Goal: Information Seeking & Learning: Compare options

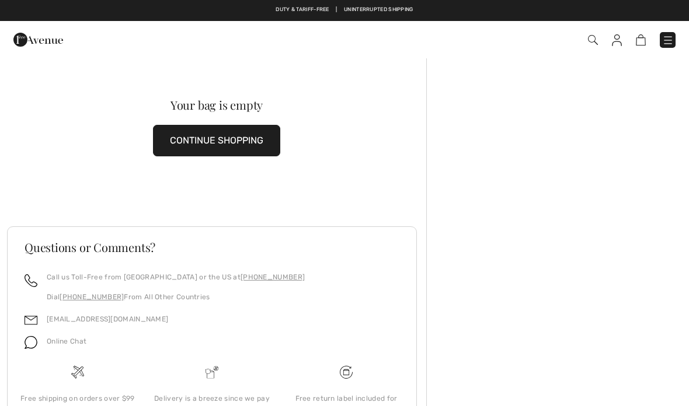
click at [220, 133] on button "CONTINUE SHOPPING" at bounding box center [216, 141] width 127 height 32
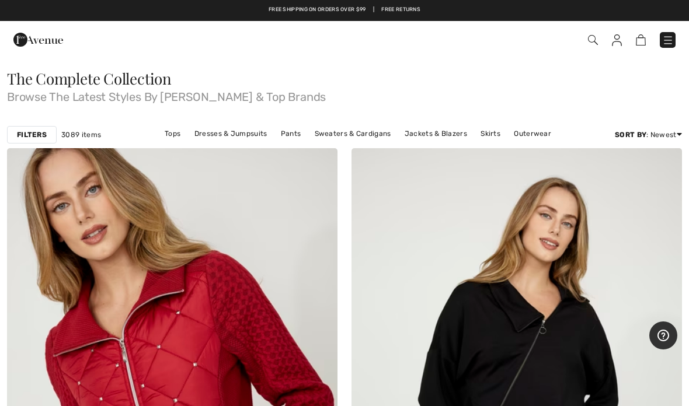
click at [531, 135] on link "Outerwear" at bounding box center [532, 133] width 49 height 15
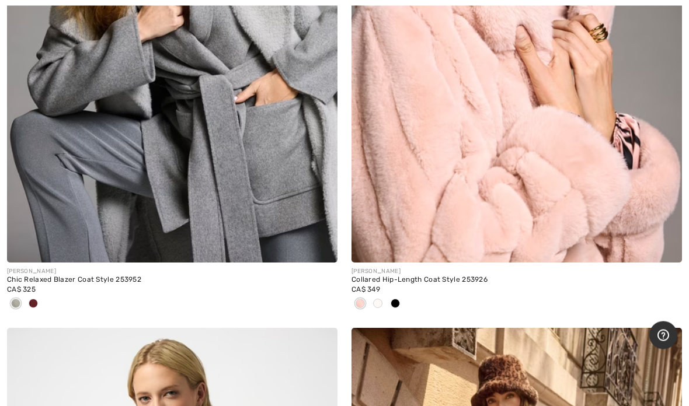
scroll to position [4344, 0]
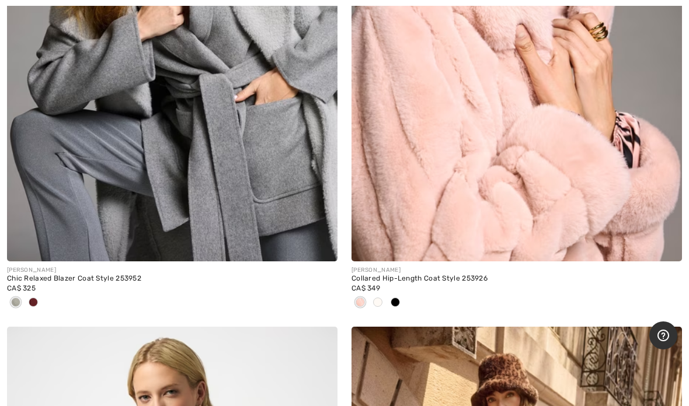
click at [38, 295] on div at bounding box center [34, 303] width 18 height 19
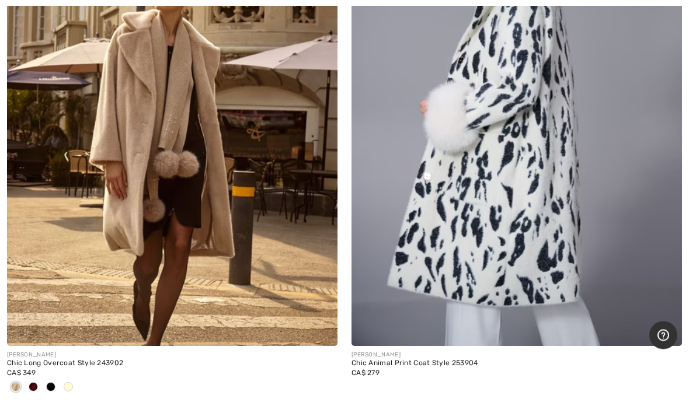
scroll to position [5923, 0]
click at [35, 382] on span at bounding box center [33, 386] width 9 height 9
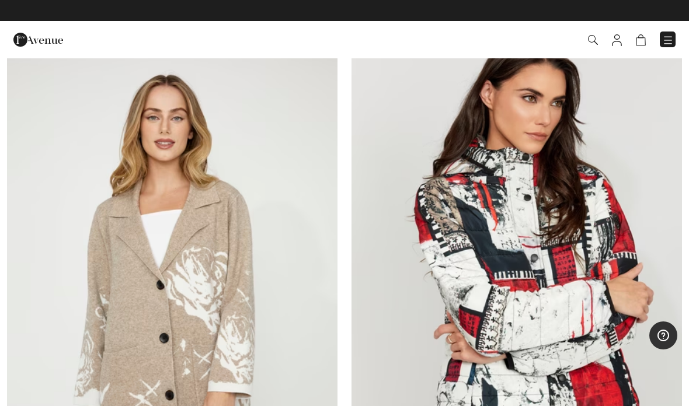
scroll to position [0, 0]
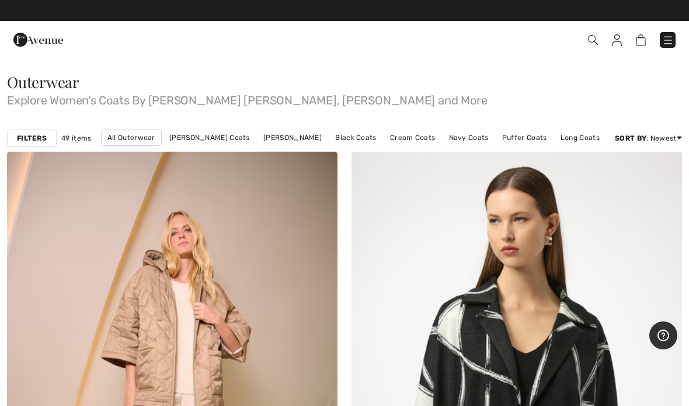
click at [214, 134] on link "Joseph Ribkoff Coats" at bounding box center [209, 137] width 92 height 15
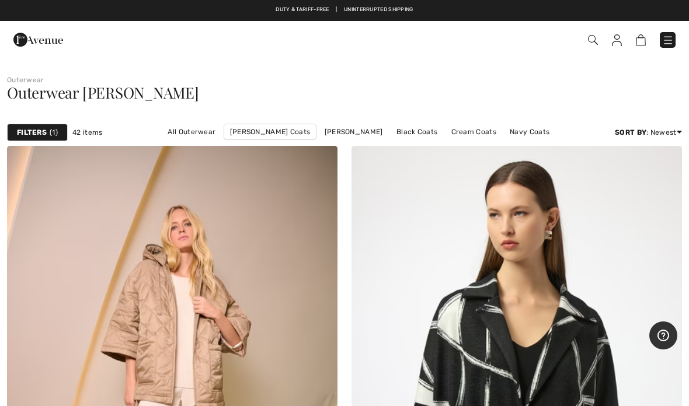
click at [323, 128] on link "Frank Lyman Coats" at bounding box center [354, 131] width 70 height 15
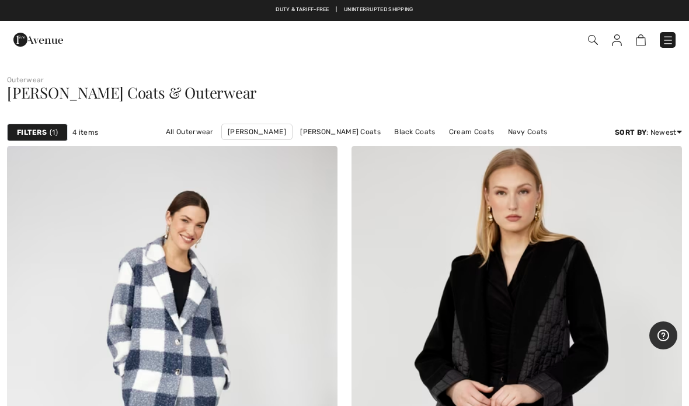
click at [411, 140] on link "Long Coats" at bounding box center [385, 147] width 51 height 15
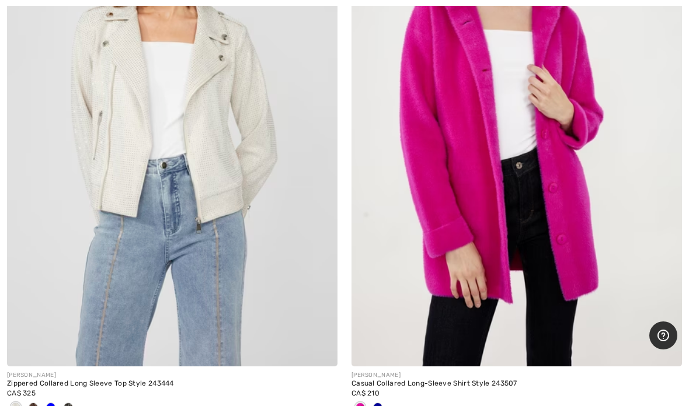
scroll to position [13862, 0]
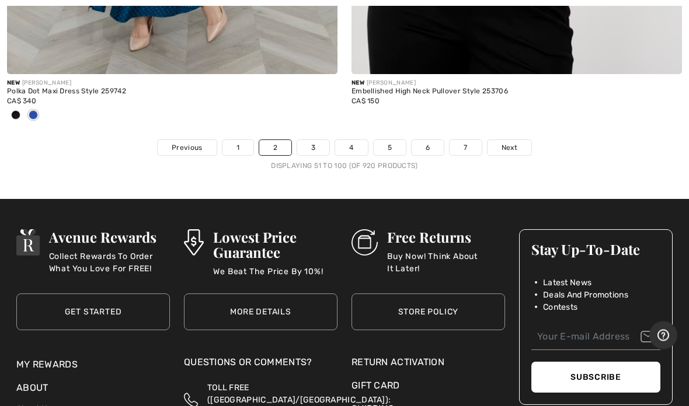
scroll to position [14192, 0]
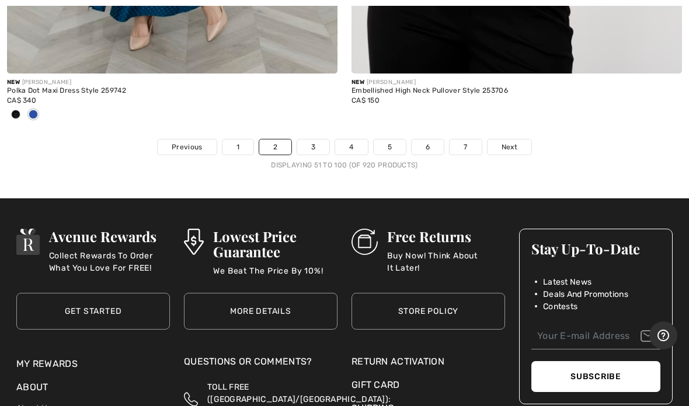
click at [511, 142] on span "Next" at bounding box center [510, 147] width 16 height 11
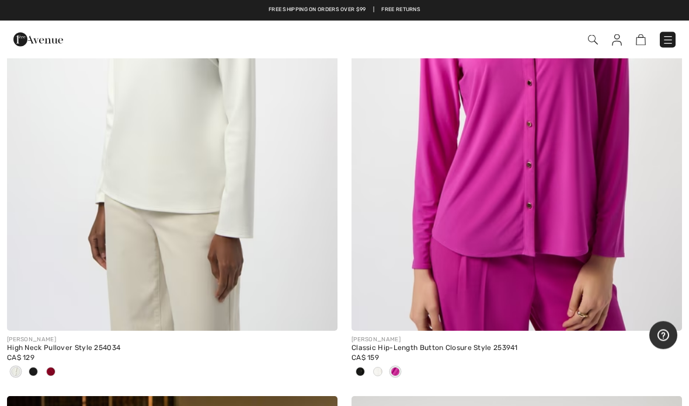
scroll to position [12801, 0]
click at [179, 156] on img at bounding box center [172, 83] width 330 height 496
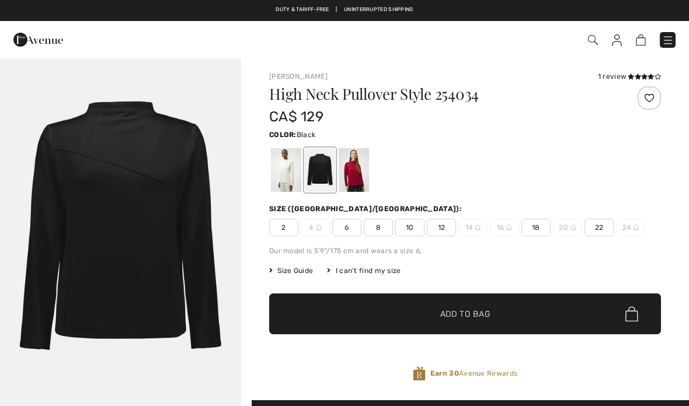
checkbox input "true"
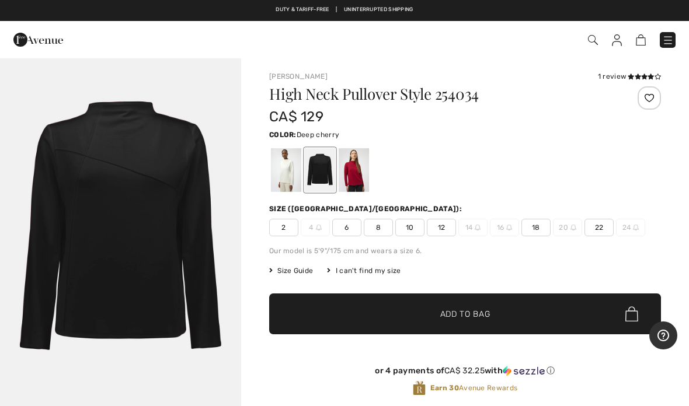
click at [360, 168] on div at bounding box center [354, 170] width 30 height 44
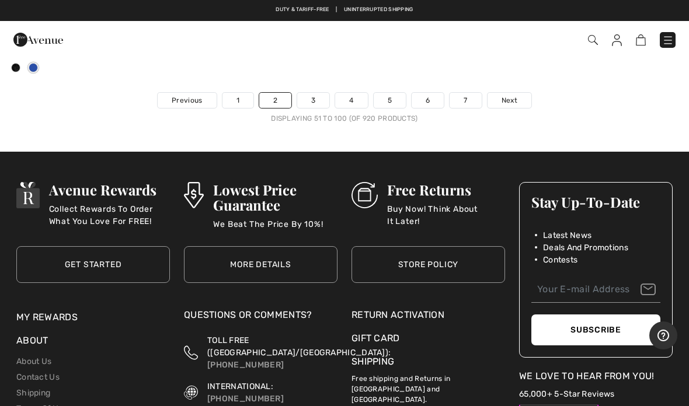
click at [309, 93] on link "3" at bounding box center [313, 100] width 32 height 15
click at [313, 93] on link "3" at bounding box center [313, 100] width 32 height 15
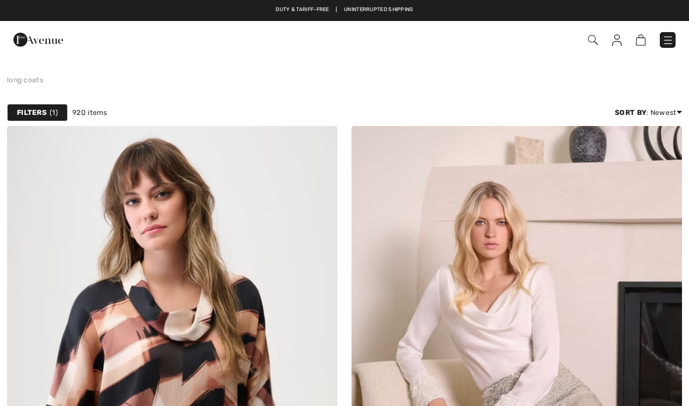
checkbox input "true"
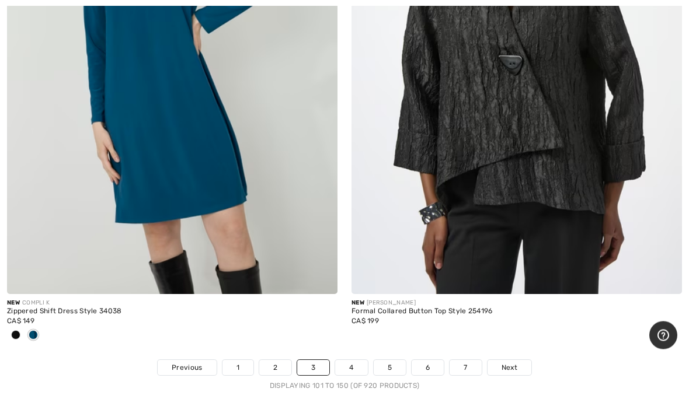
scroll to position [14068, 0]
click at [506, 363] on span "Next" at bounding box center [510, 368] width 16 height 11
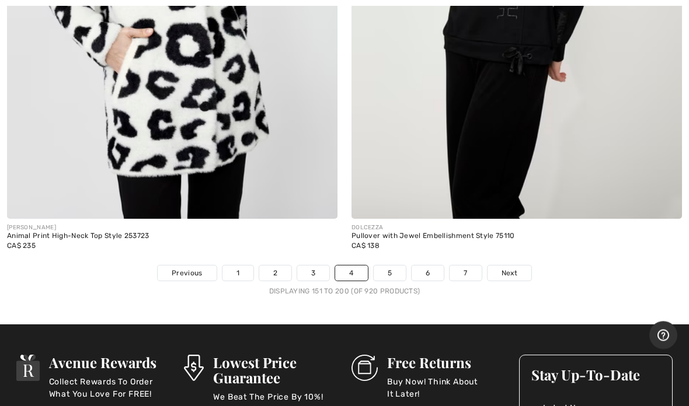
scroll to position [14008, 0]
click at [513, 268] on span "Next" at bounding box center [510, 273] width 16 height 11
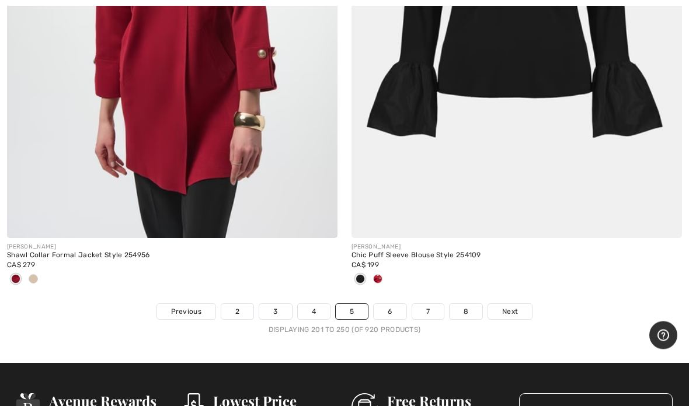
scroll to position [13874, 0]
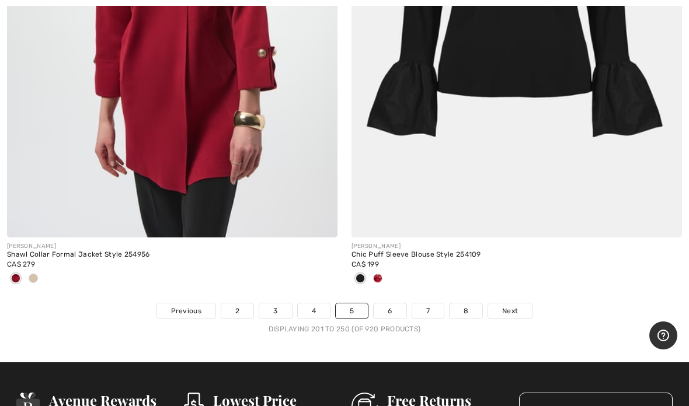
click at [515, 306] on span "Next" at bounding box center [510, 311] width 16 height 11
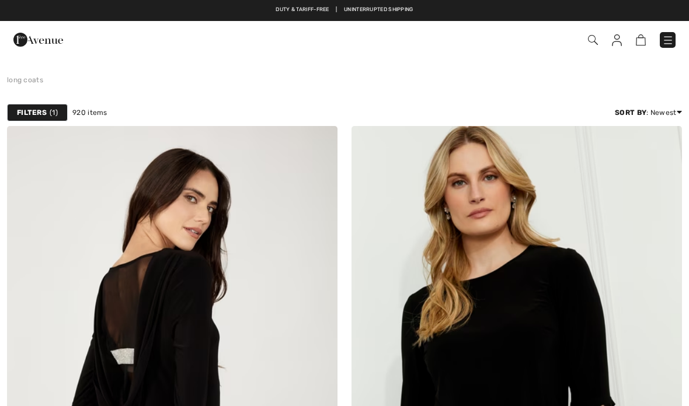
checkbox input "true"
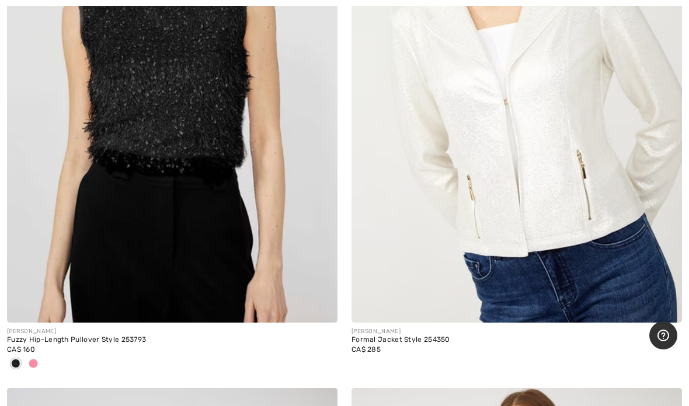
scroll to position [844, 0]
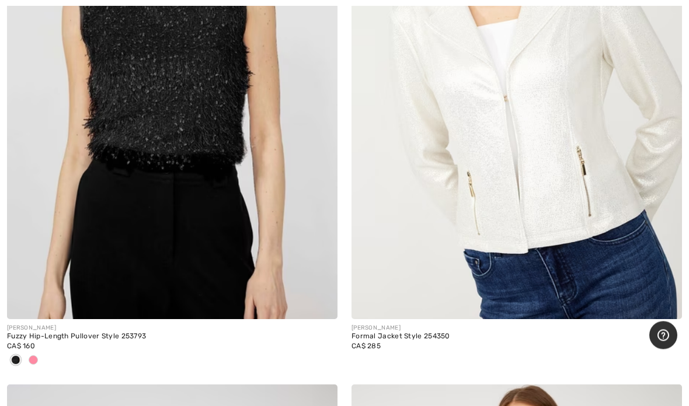
click at [37, 357] on span at bounding box center [33, 360] width 9 height 9
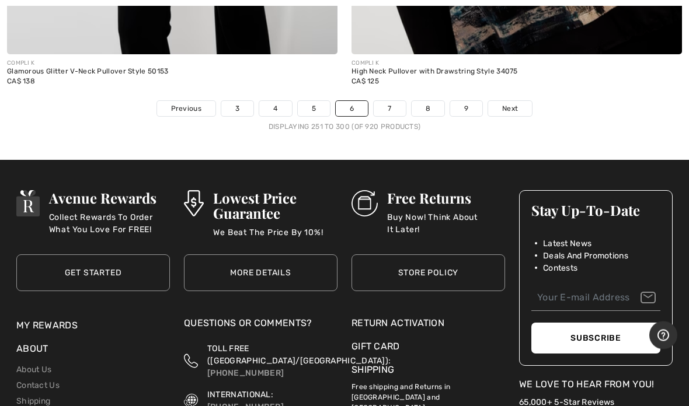
scroll to position [14231, 0]
click at [517, 103] on span "Next" at bounding box center [510, 108] width 16 height 11
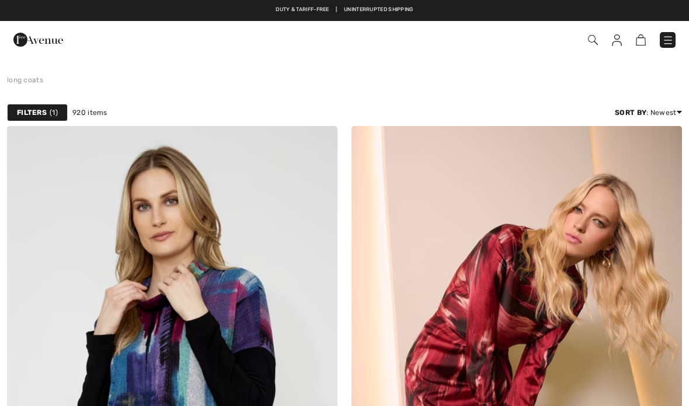
checkbox input "true"
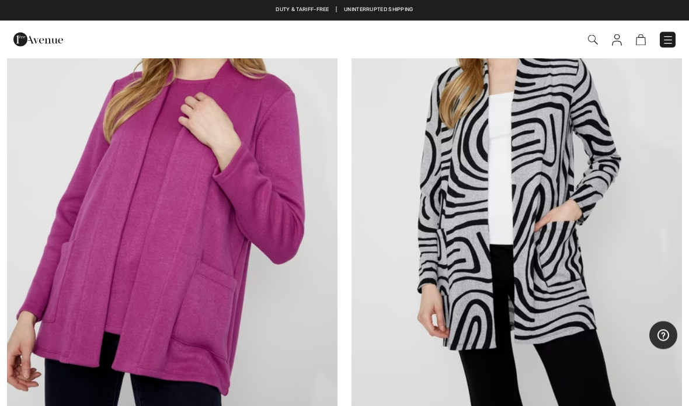
scroll to position [12052, 0]
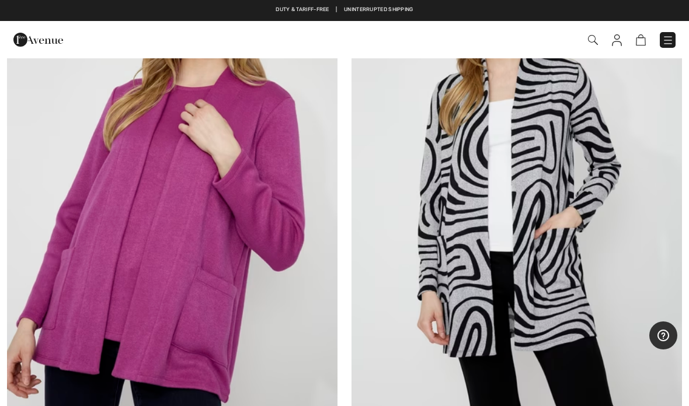
click at [638, 234] on img at bounding box center [517, 195] width 330 height 496
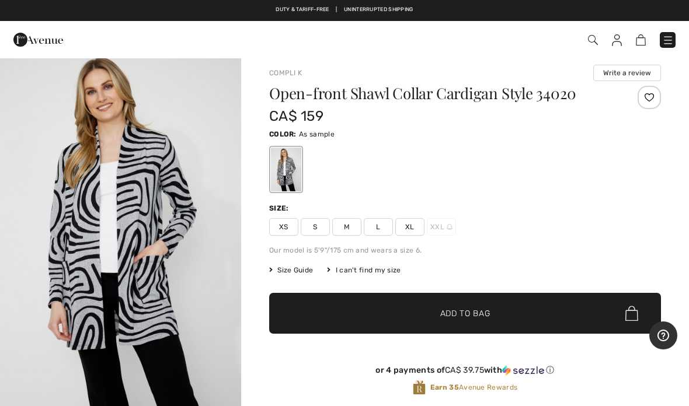
scroll to position [18, 0]
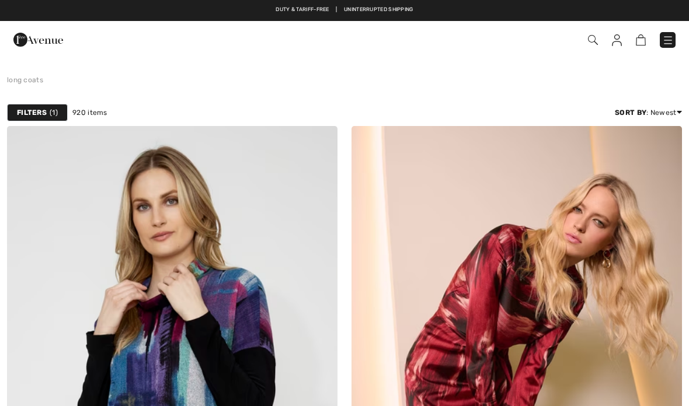
scroll to position [12052, 0]
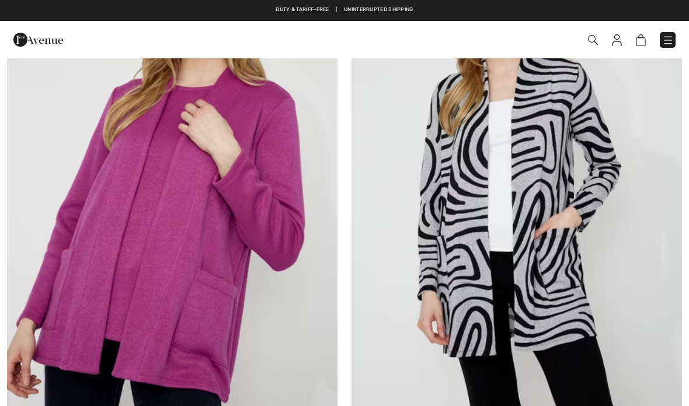
checkbox input "true"
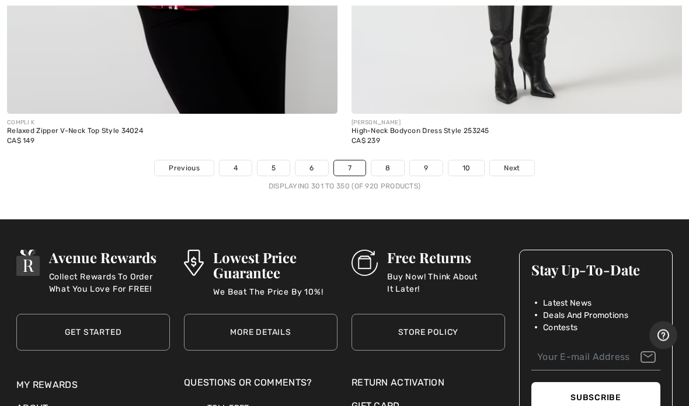
scroll to position [14133, 0]
click at [514, 163] on span "Next" at bounding box center [512, 168] width 16 height 11
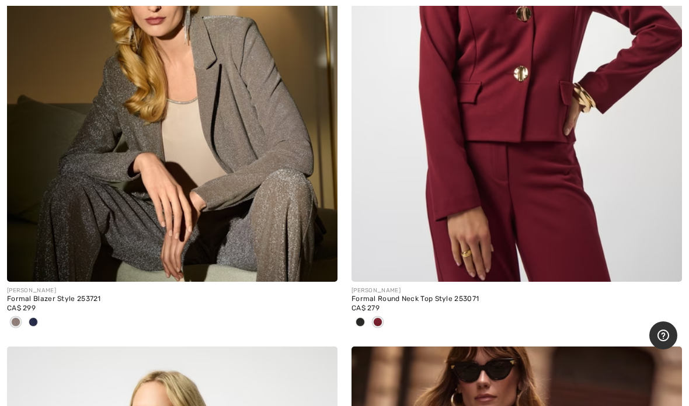
scroll to position [1462, 0]
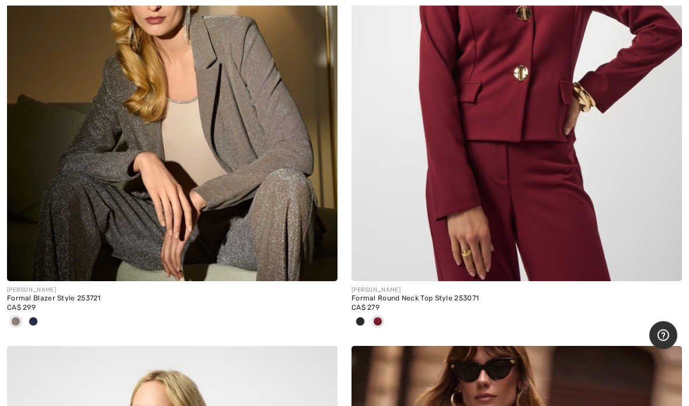
click at [515, 118] on img at bounding box center [517, 34] width 330 height 496
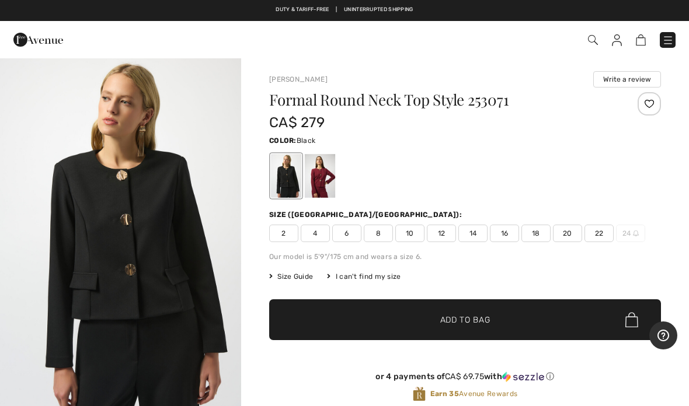
click at [322, 177] on div at bounding box center [320, 176] width 30 height 44
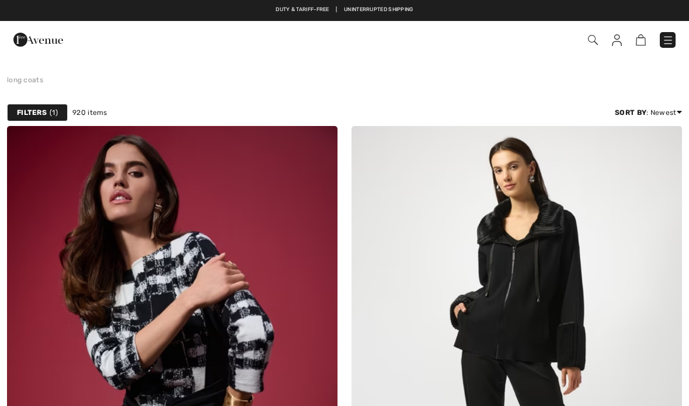
scroll to position [1509, 0]
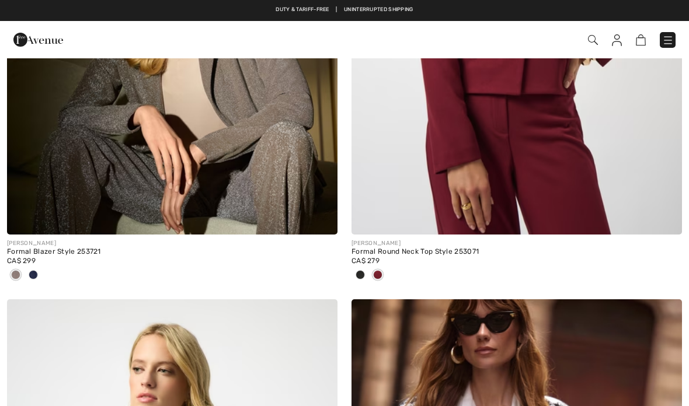
checkbox input "true"
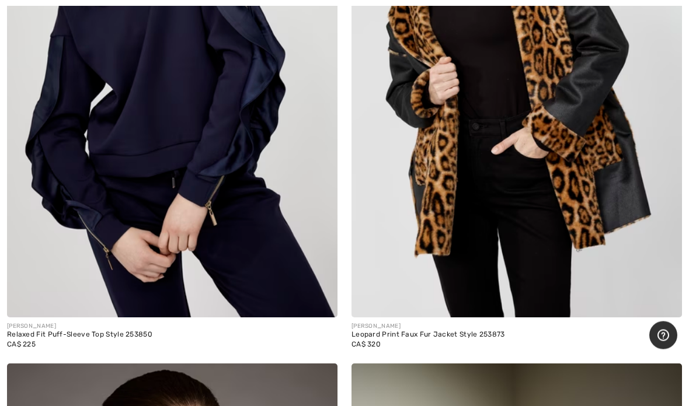
scroll to position [7155, 0]
click at [183, 96] on img at bounding box center [172, 70] width 330 height 496
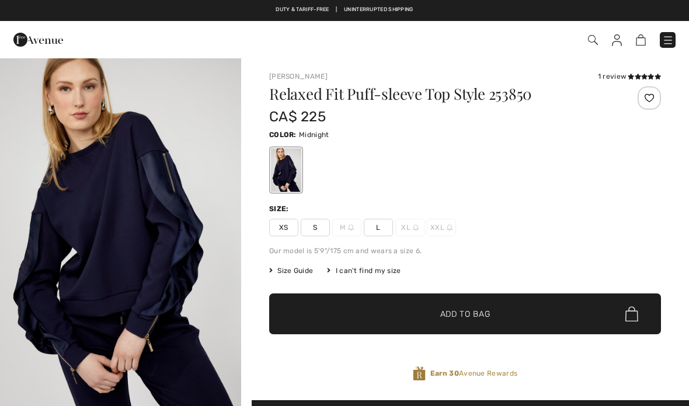
checkbox input "true"
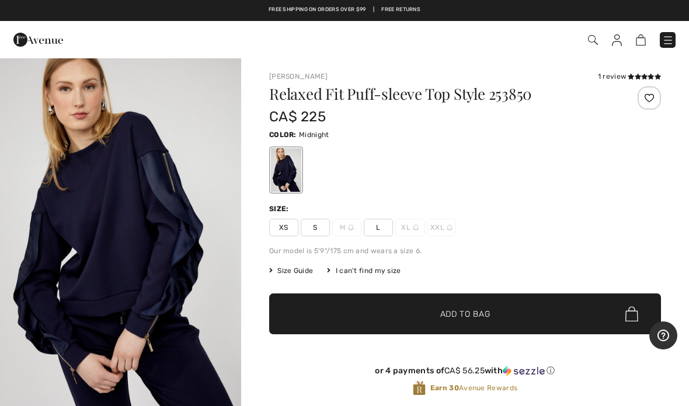
click at [651, 98] on div at bounding box center [649, 97] width 23 height 23
click at [300, 266] on span "Size Guide" at bounding box center [291, 271] width 44 height 11
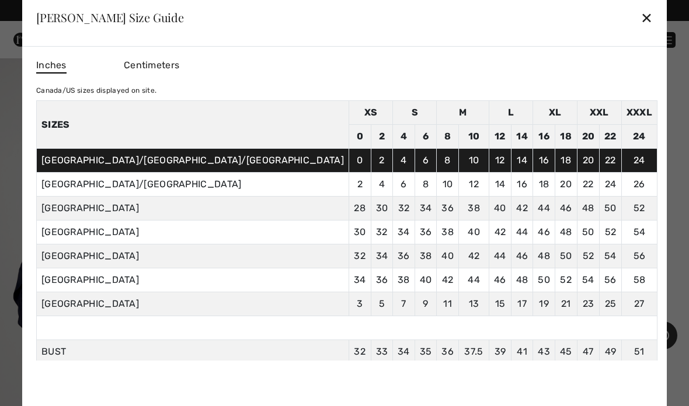
click at [641, 23] on div "✕" at bounding box center [647, 17] width 12 height 25
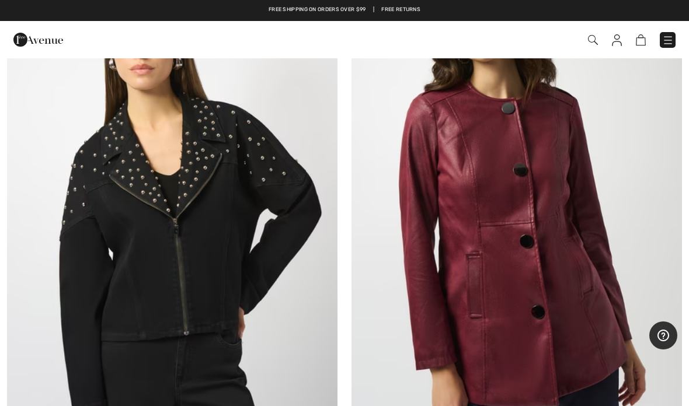
scroll to position [10965, 0]
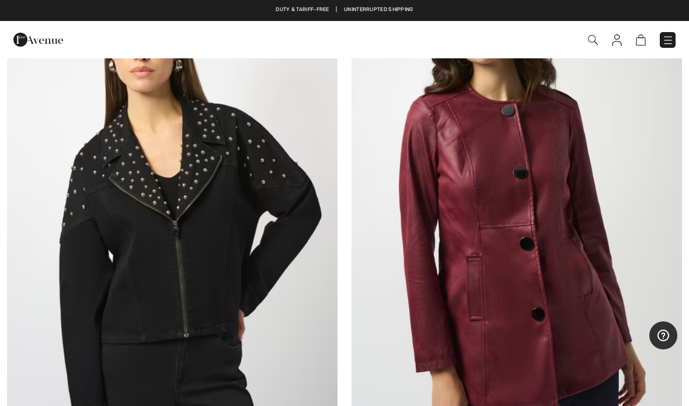
click at [515, 235] on img at bounding box center [517, 218] width 330 height 496
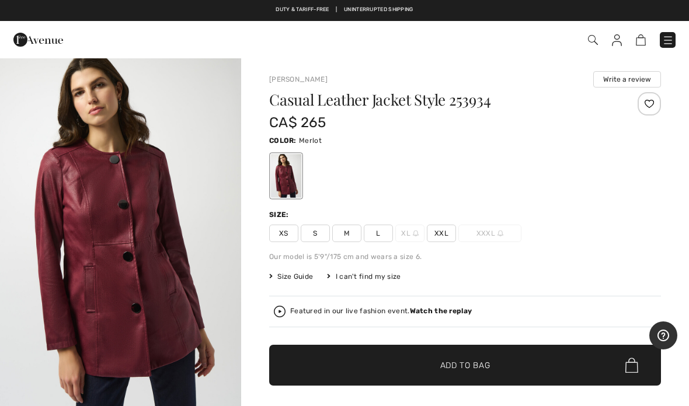
click at [395, 231] on span "XL" at bounding box center [409, 234] width 29 height 18
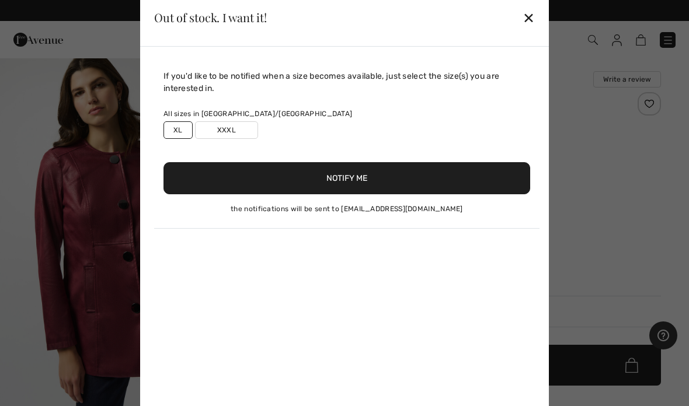
click at [388, 230] on div "If you'd like to be notified when a size becomes available, just select the siz…" at bounding box center [344, 232] width 409 height 371
click at [529, 18] on div "✕" at bounding box center [529, 17] width 12 height 25
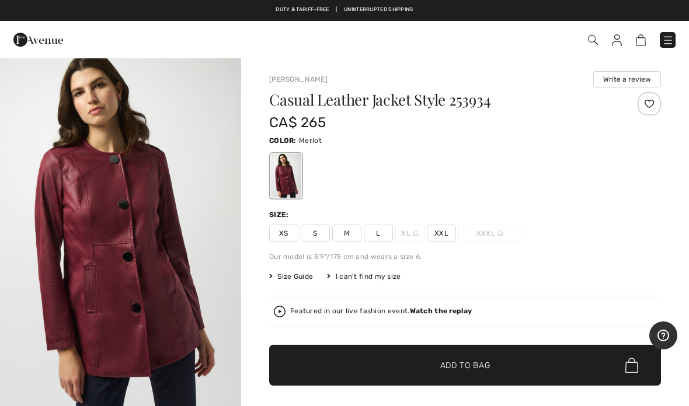
click at [385, 235] on span "L" at bounding box center [378, 234] width 29 height 18
click at [654, 100] on div at bounding box center [649, 103] width 23 height 23
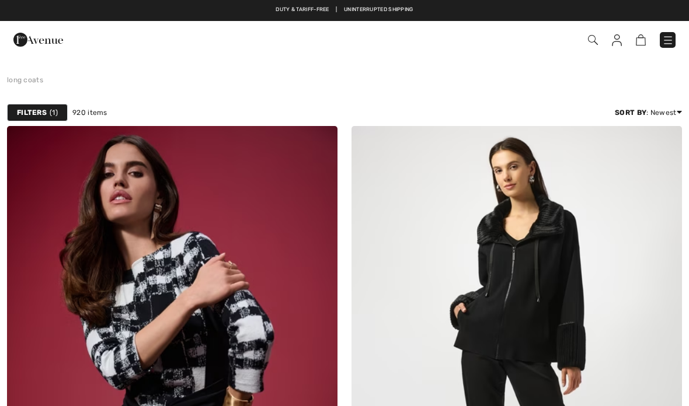
scroll to position [10965, 0]
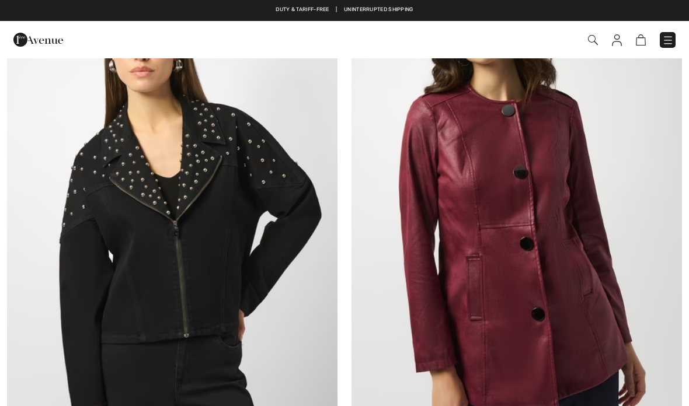
checkbox input "true"
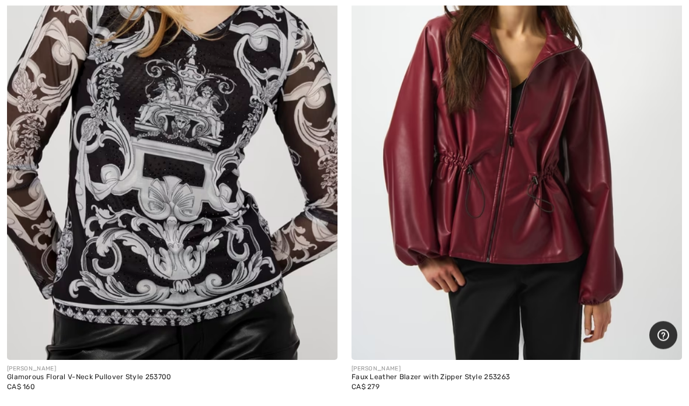
scroll to position [13276, 0]
click at [490, 163] on img at bounding box center [517, 113] width 330 height 496
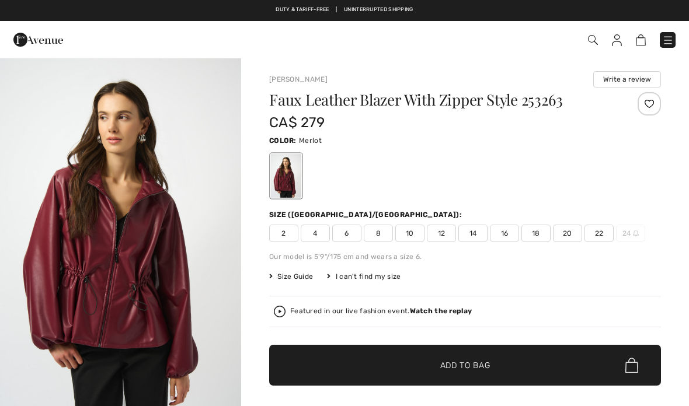
checkbox input "true"
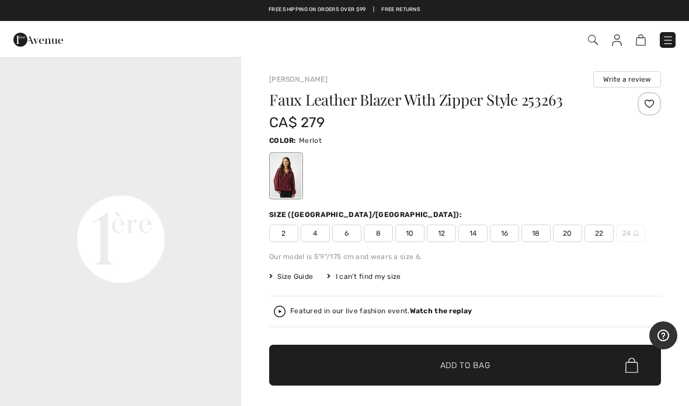
scroll to position [719, 0]
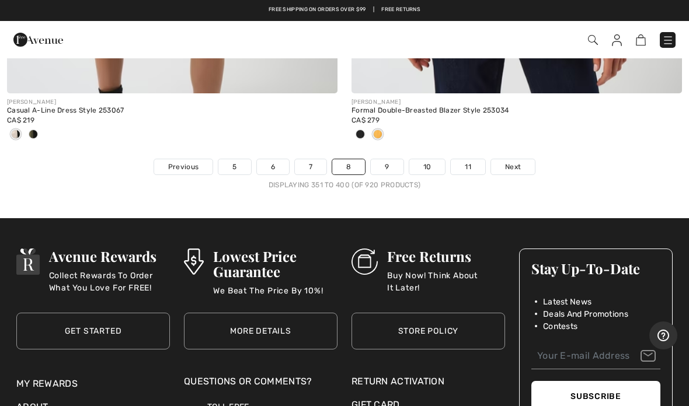
scroll to position [14164, 0]
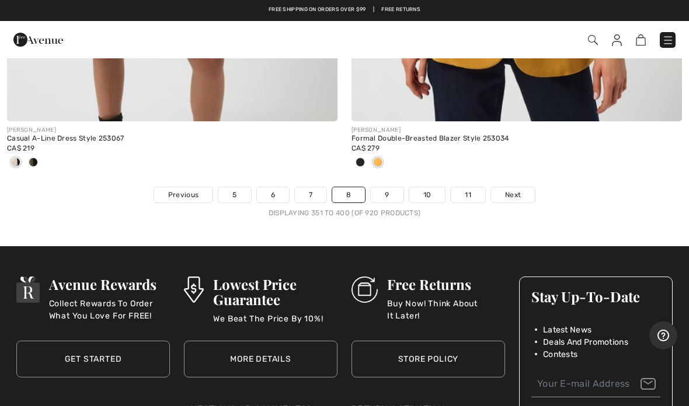
click at [512, 190] on span "Next" at bounding box center [513, 195] width 16 height 11
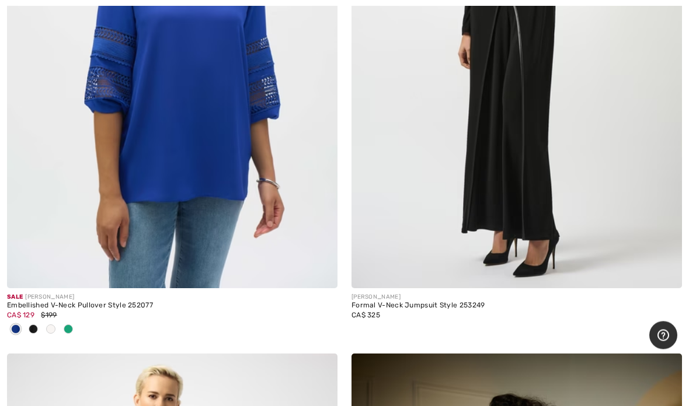
scroll to position [7127, 0]
click at [133, 156] on img at bounding box center [172, 41] width 330 height 496
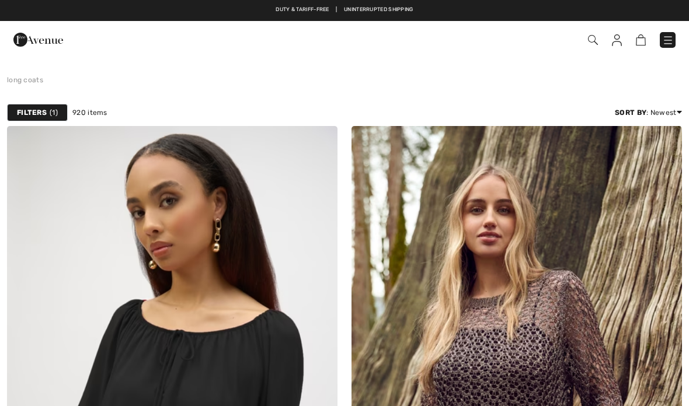
scroll to position [7173, 0]
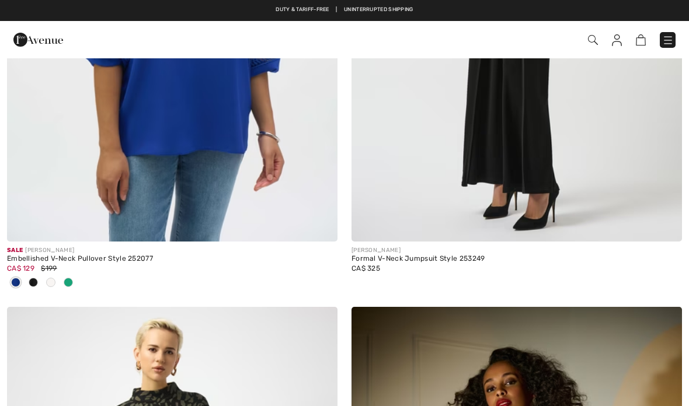
checkbox input "true"
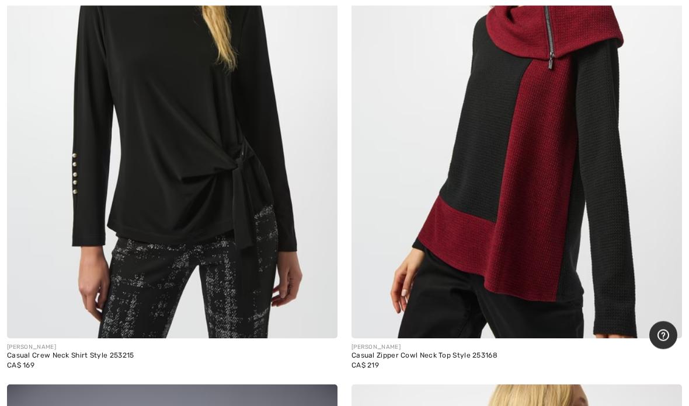
scroll to position [8740, 0]
click at [538, 138] on img at bounding box center [517, 91] width 330 height 496
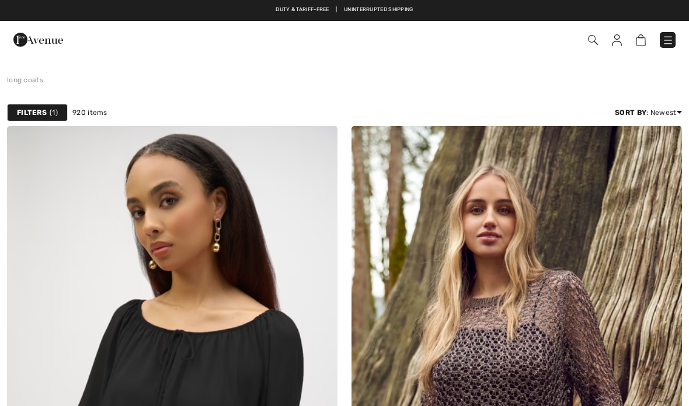
scroll to position [8787, 0]
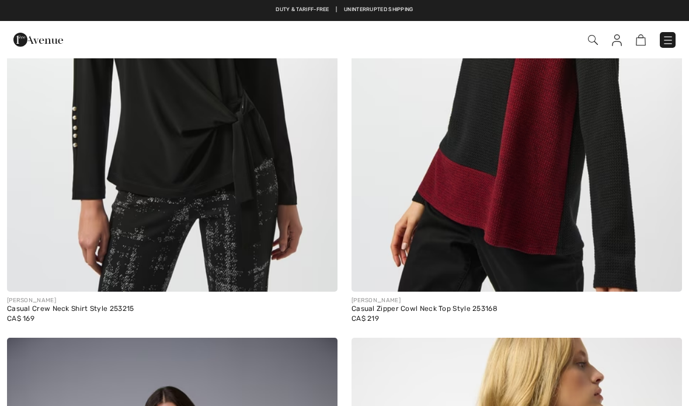
checkbox input "true"
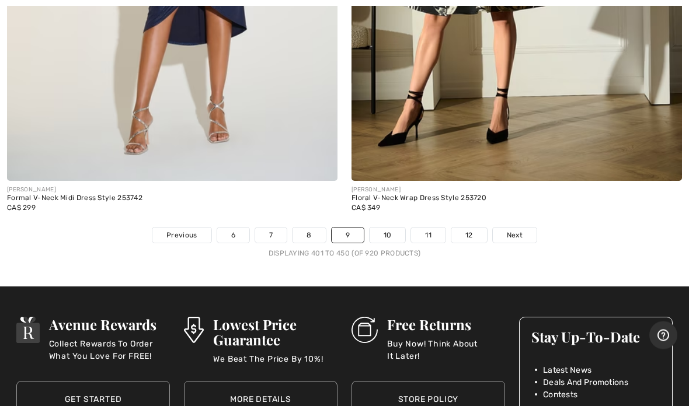
scroll to position [13991, 0]
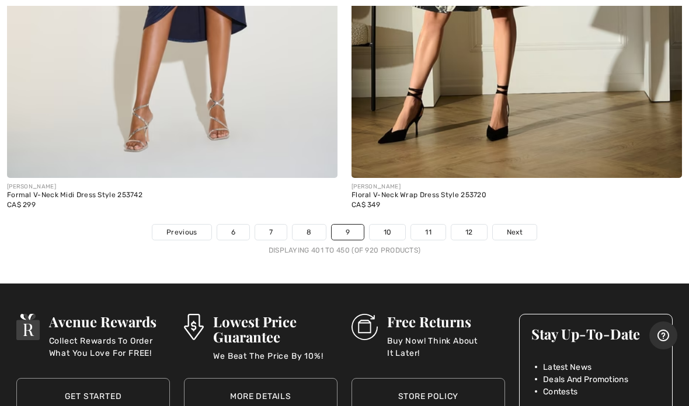
click at [517, 227] on span "Next" at bounding box center [515, 232] width 16 height 11
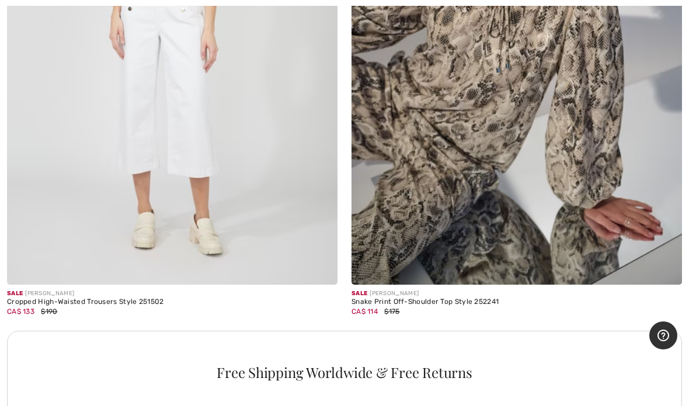
scroll to position [6439, 0]
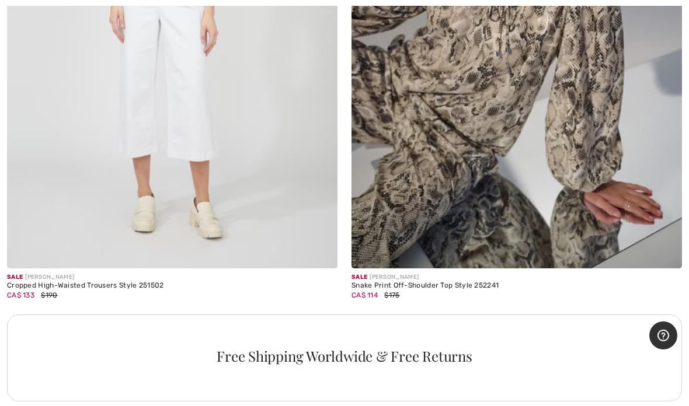
click at [474, 121] on img at bounding box center [517, 21] width 330 height 496
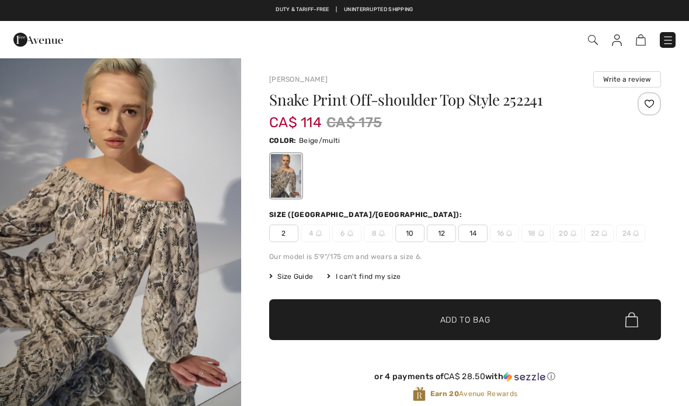
checkbox input "true"
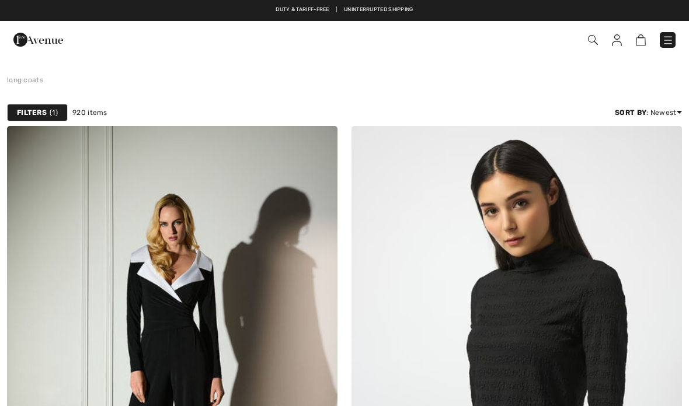
scroll to position [6486, 0]
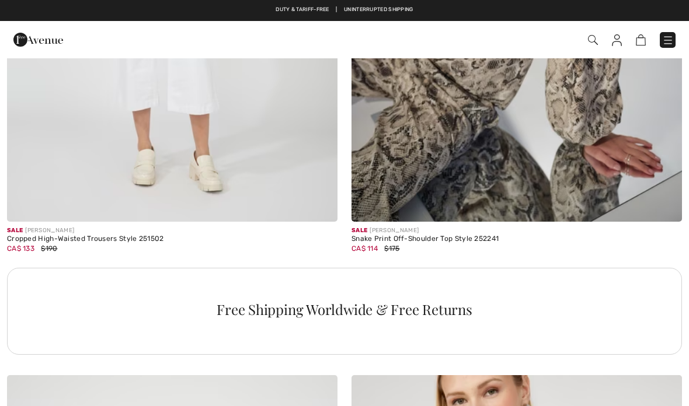
checkbox input "true"
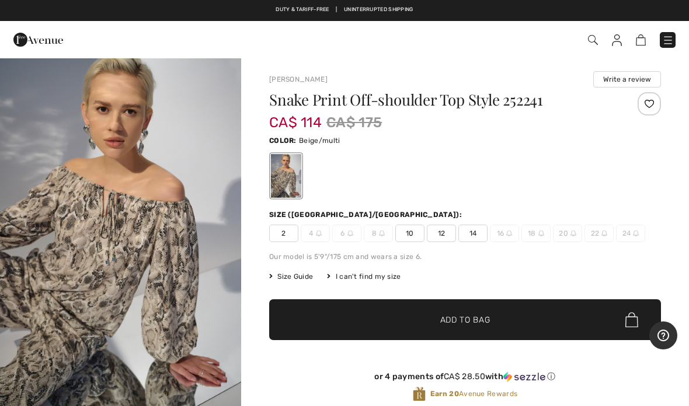
click at [479, 234] on span "14" at bounding box center [472, 234] width 29 height 18
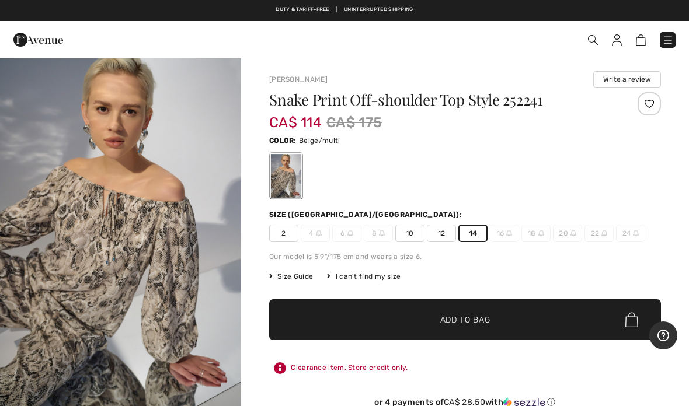
click at [648, 109] on div at bounding box center [649, 103] width 23 height 23
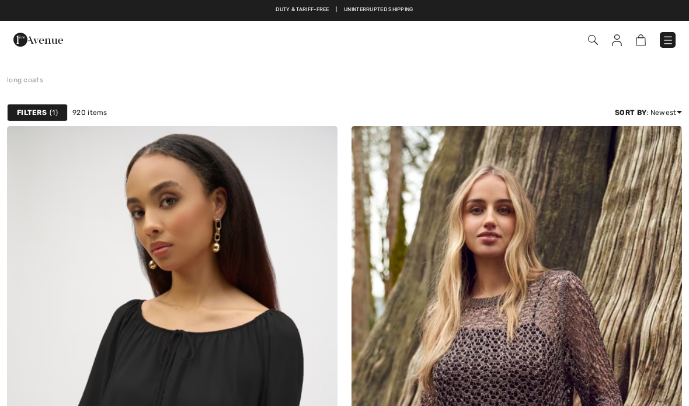
checkbox input "true"
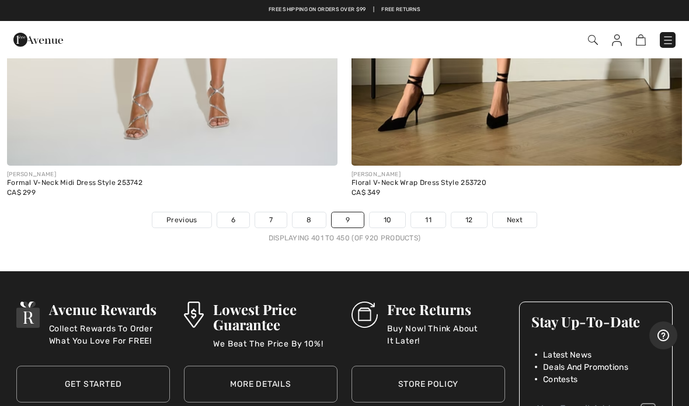
scroll to position [14003, 0]
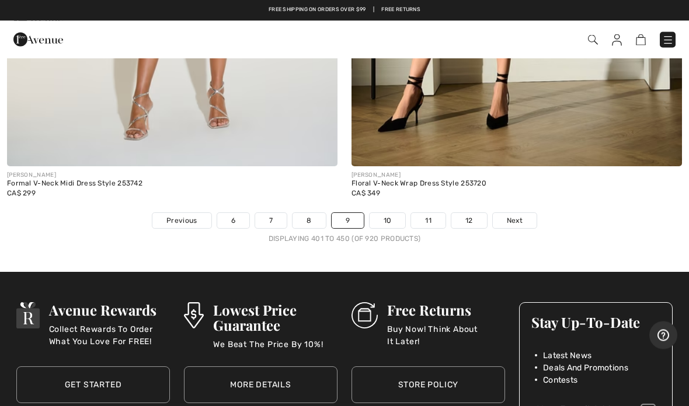
click at [514, 216] on span "Next" at bounding box center [515, 221] width 16 height 11
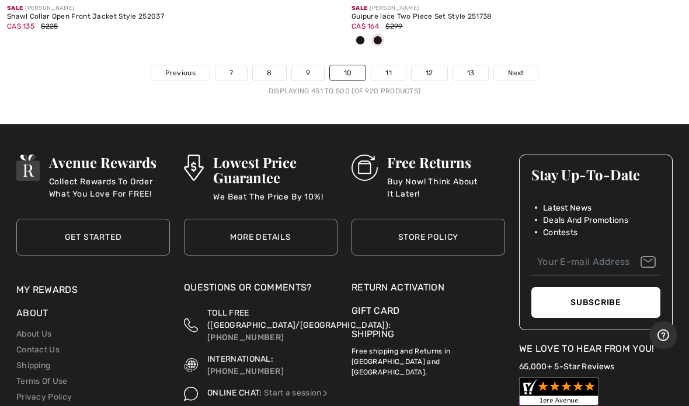
scroll to position [14210, 0]
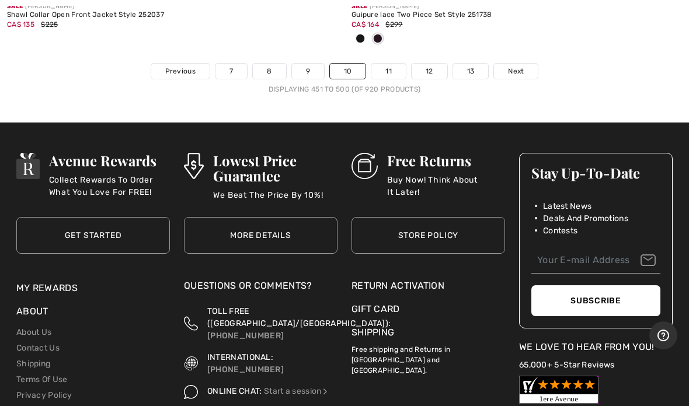
click at [510, 67] on link "Next" at bounding box center [516, 71] width 44 height 15
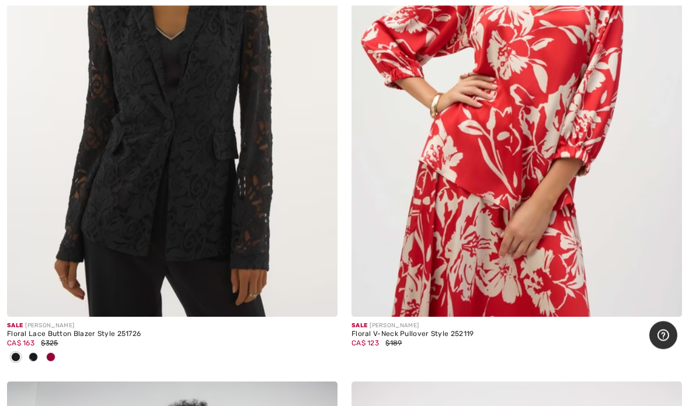
scroll to position [1389, 0]
click at [55, 353] on div at bounding box center [51, 358] width 18 height 19
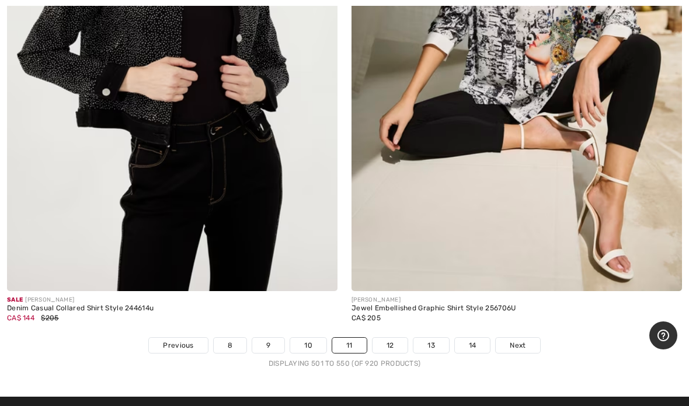
scroll to position [13949, 0]
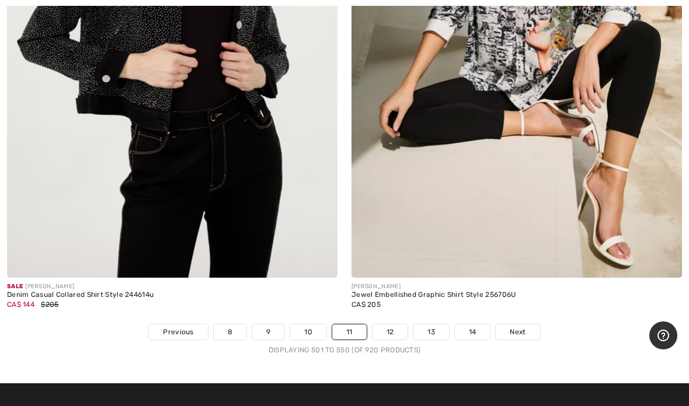
click at [519, 327] on span "Next" at bounding box center [518, 332] width 16 height 11
click at [531, 328] on link "Next" at bounding box center [518, 332] width 44 height 15
click at [523, 325] on link "Next" at bounding box center [518, 332] width 44 height 15
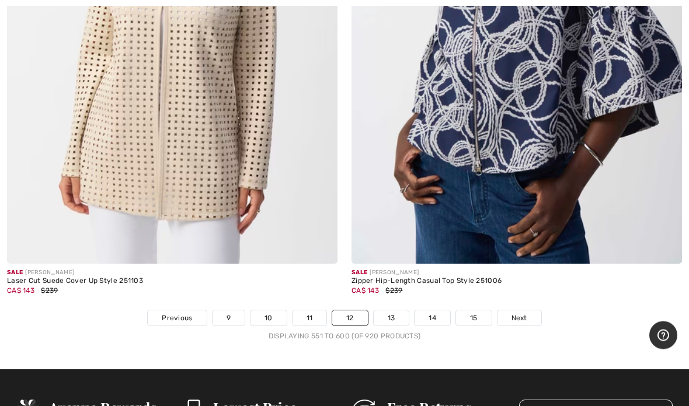
scroll to position [13963, 0]
click at [525, 313] on span "Next" at bounding box center [519, 318] width 16 height 11
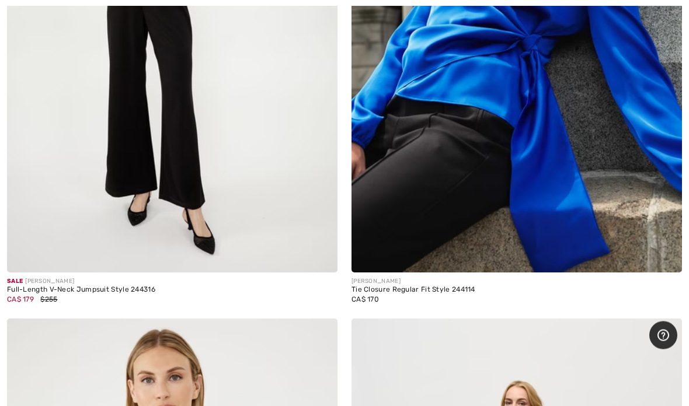
scroll to position [2535, 0]
click at [479, 150] on img at bounding box center [517, 25] width 330 height 496
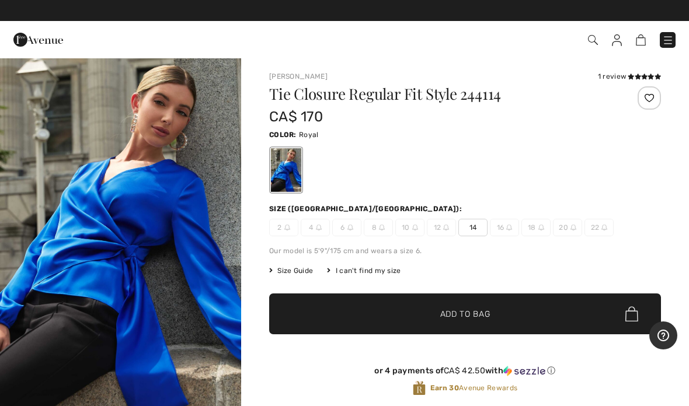
click at [475, 226] on span "14" at bounding box center [472, 228] width 29 height 18
click at [648, 103] on div at bounding box center [649, 97] width 23 height 23
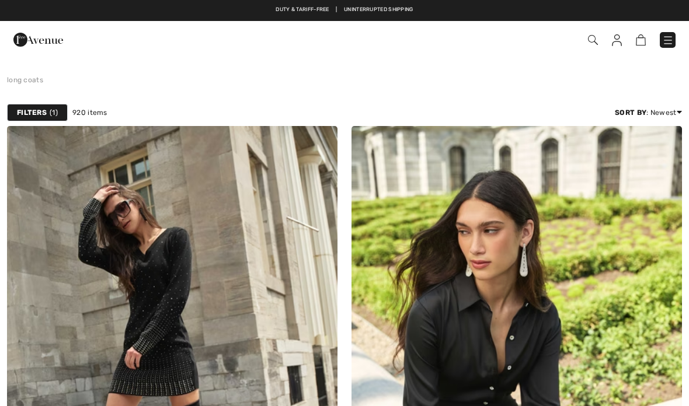
scroll to position [2582, 0]
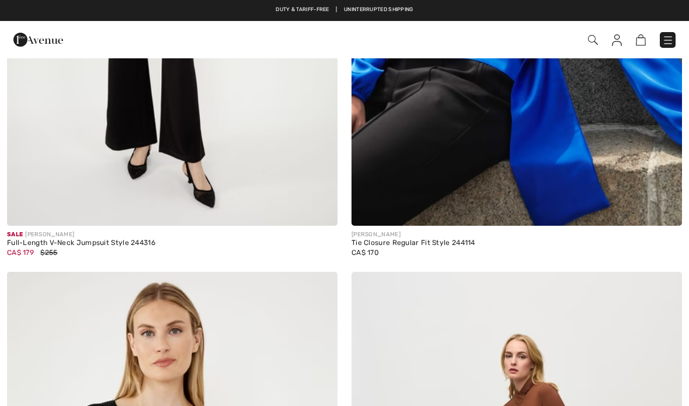
checkbox input "true"
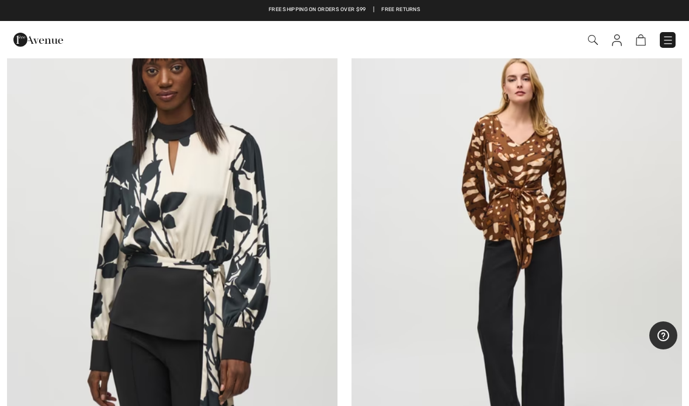
scroll to position [9124, 0]
click at [188, 255] on img at bounding box center [172, 249] width 330 height 496
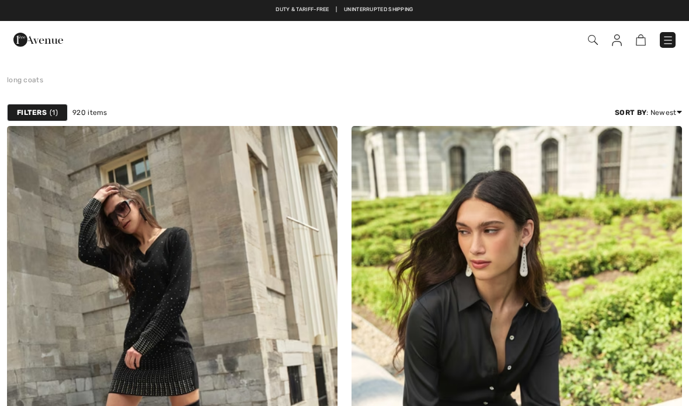
scroll to position [9124, 0]
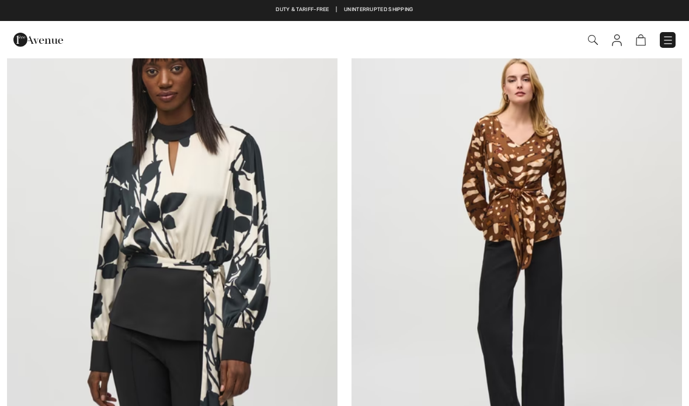
checkbox input "true"
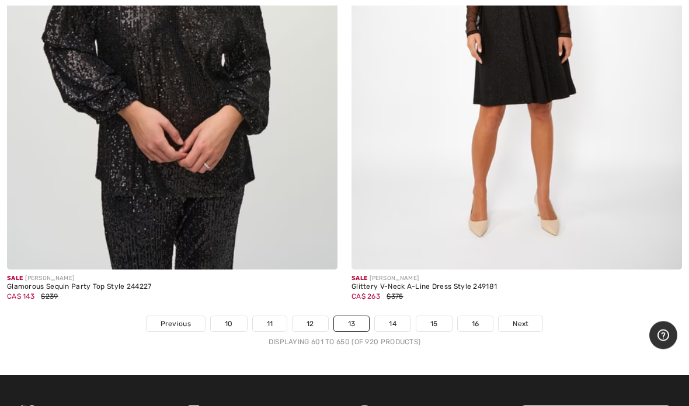
scroll to position [13958, 0]
click at [520, 319] on span "Next" at bounding box center [521, 324] width 16 height 11
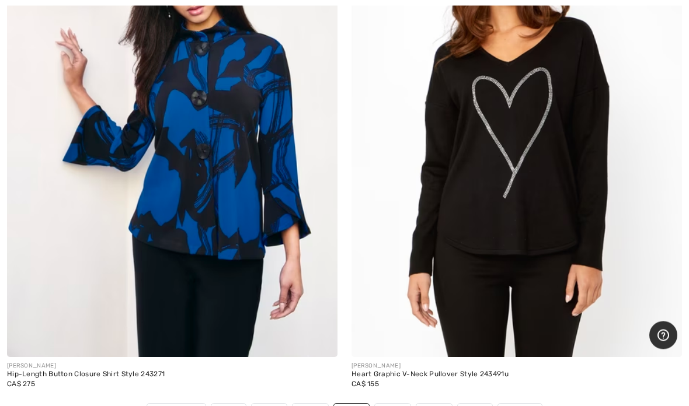
scroll to position [13856, 0]
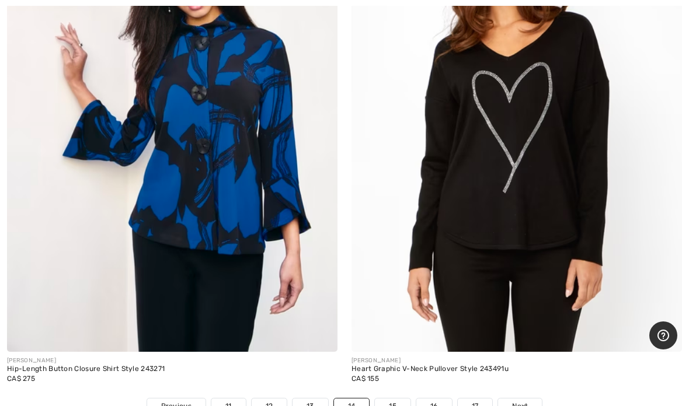
click at [526, 399] on link "Next" at bounding box center [520, 406] width 44 height 15
